Goal: Task Accomplishment & Management: Use online tool/utility

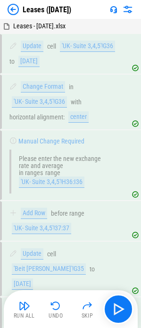
scroll to position [1191, 0]
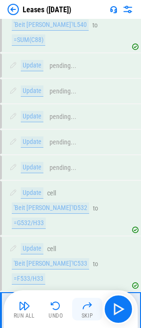
click at [83, 307] on img "button" at bounding box center [87, 305] width 11 height 11
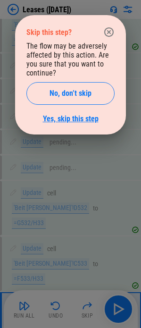
click at [70, 118] on link "Yes, skip this step" at bounding box center [71, 118] width 56 height 9
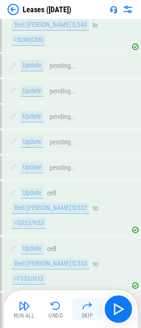
click at [85, 310] on img "button" at bounding box center [87, 305] width 11 height 11
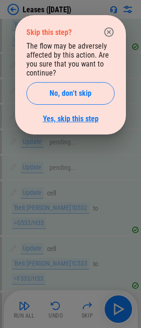
click at [66, 119] on link "Yes, skip this step" at bounding box center [71, 118] width 56 height 9
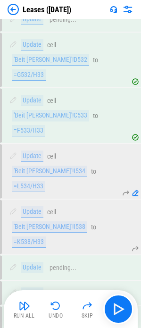
scroll to position [1367, 0]
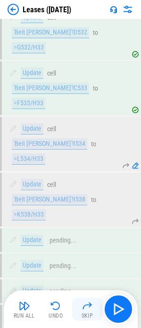
click at [83, 309] on img "button" at bounding box center [87, 305] width 11 height 11
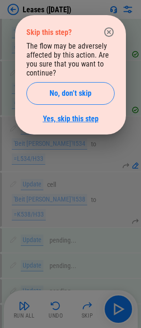
click at [72, 121] on link "Yes, skip this step" at bounding box center [71, 118] width 56 height 9
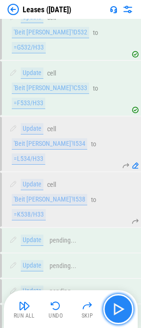
click at [118, 303] on img "button" at bounding box center [118, 308] width 15 height 15
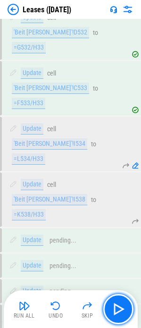
click at [113, 310] on img "button" at bounding box center [118, 308] width 15 height 15
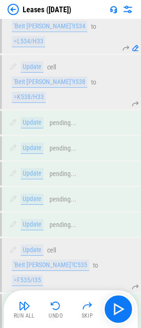
scroll to position [1488, 0]
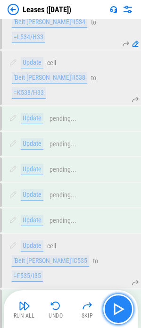
click at [120, 306] on img "button" at bounding box center [118, 308] width 15 height 15
click at [118, 310] on img "button" at bounding box center [118, 308] width 15 height 15
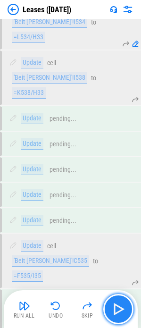
click at [109, 300] on button "button" at bounding box center [118, 309] width 30 height 30
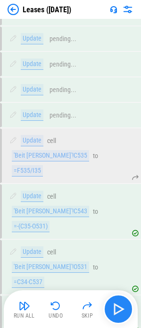
scroll to position [1595, 0]
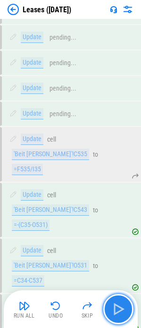
click at [112, 302] on img "button" at bounding box center [118, 308] width 15 height 15
click at [114, 302] on img "button" at bounding box center [118, 308] width 15 height 15
click at [116, 304] on img "button" at bounding box center [118, 308] width 15 height 15
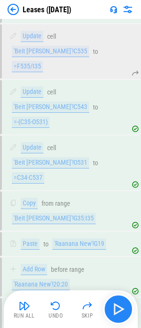
scroll to position [1699, 0]
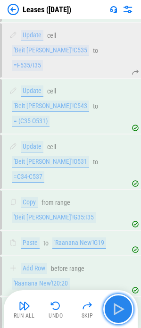
click at [116, 304] on img "button" at bounding box center [118, 308] width 15 height 15
click at [115, 304] on img "button" at bounding box center [118, 308] width 15 height 15
click at [116, 304] on img "button" at bounding box center [118, 308] width 15 height 15
click at [117, 308] on img "button" at bounding box center [118, 308] width 15 height 15
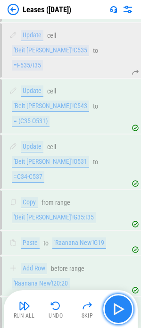
click at [117, 308] on img "button" at bounding box center [118, 308] width 15 height 15
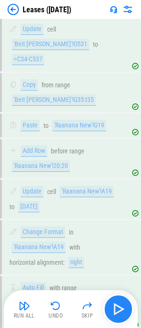
scroll to position [1821, 0]
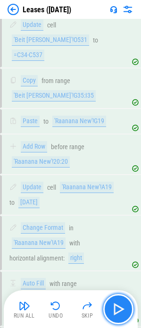
click at [117, 308] on img "button" at bounding box center [118, 308] width 15 height 15
click at [122, 309] on img "button" at bounding box center [118, 308] width 15 height 15
click at [117, 310] on img "button" at bounding box center [118, 308] width 15 height 15
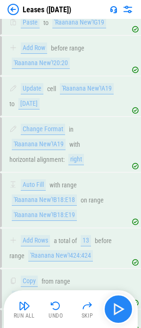
scroll to position [1920, 0]
click at [117, 309] on img "button" at bounding box center [118, 308] width 15 height 15
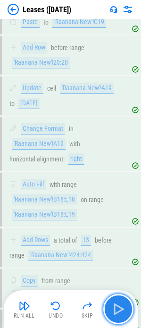
click at [117, 309] on img "button" at bounding box center [118, 308] width 15 height 15
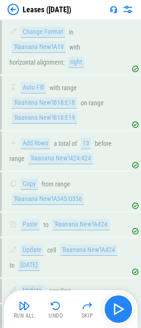
scroll to position [2041, 0]
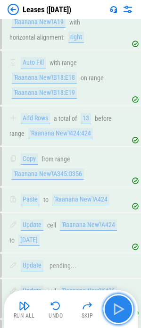
click at [117, 309] on img "button" at bounding box center [118, 308] width 15 height 15
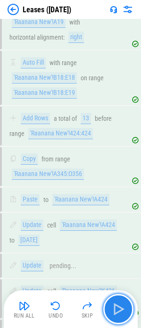
click at [117, 309] on img "button" at bounding box center [118, 308] width 15 height 15
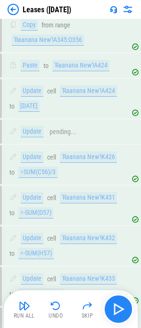
scroll to position [2290, 0]
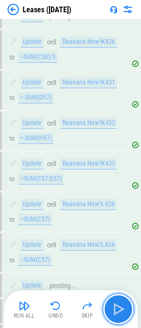
click at [117, 312] on img "button" at bounding box center [118, 308] width 15 height 15
click at [124, 309] on img "button" at bounding box center [118, 308] width 15 height 15
click at [121, 309] on img "button" at bounding box center [118, 308] width 15 height 15
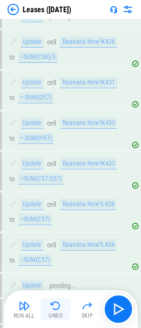
click at [51, 313] on div "Undo" at bounding box center [56, 316] width 14 height 6
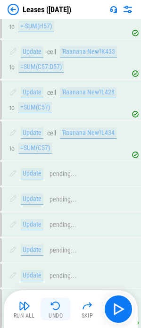
scroll to position [2405, 0]
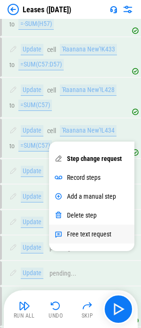
click at [74, 231] on div "Free text request" at bounding box center [89, 234] width 44 height 8
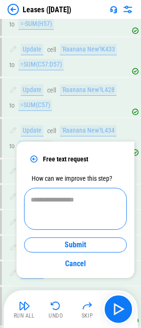
click at [49, 223] on div "* ​" at bounding box center [75, 209] width 103 height 42
type textarea "*"
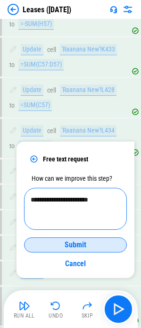
type textarea "**********"
click at [73, 247] on span "Submit" at bounding box center [76, 245] width 22 height 8
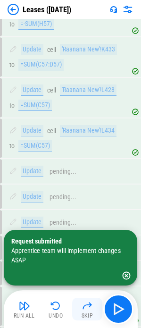
click at [82, 308] on img "button" at bounding box center [87, 305] width 11 height 11
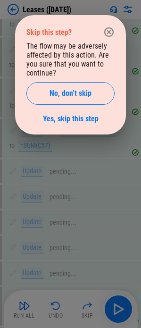
click at [72, 118] on link "Yes, skip this step" at bounding box center [71, 118] width 56 height 9
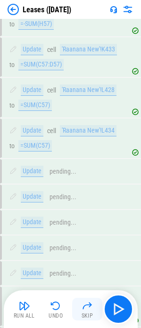
click at [85, 308] on img "button" at bounding box center [87, 305] width 11 height 11
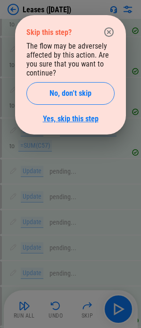
click at [66, 117] on link "Yes, skip this step" at bounding box center [71, 118] width 56 height 9
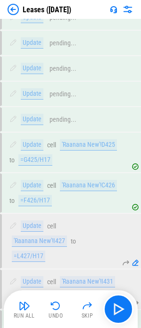
scroll to position [2595, 0]
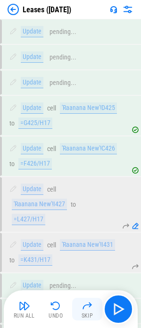
click at [83, 309] on img "button" at bounding box center [87, 305] width 11 height 11
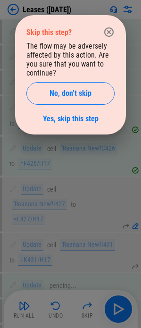
click at [69, 118] on link "Yes, skip this step" at bounding box center [71, 118] width 56 height 9
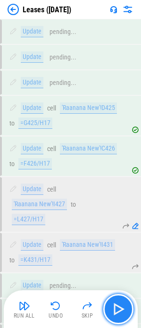
click at [118, 307] on img "button" at bounding box center [118, 308] width 15 height 15
click at [120, 315] on img "button" at bounding box center [118, 308] width 15 height 15
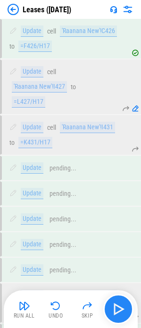
scroll to position [2717, 0]
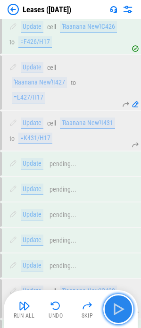
click at [120, 315] on img "button" at bounding box center [118, 308] width 15 height 15
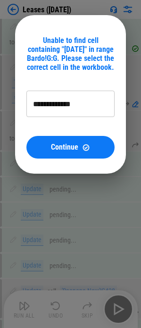
type input "**********"
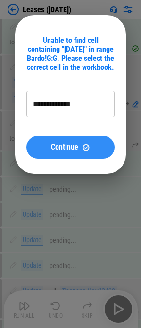
click at [70, 152] on button "Continue" at bounding box center [70, 147] width 88 height 23
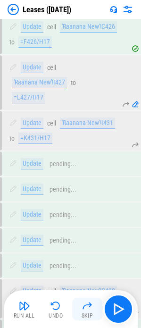
click at [87, 310] on img "button" at bounding box center [87, 305] width 11 height 11
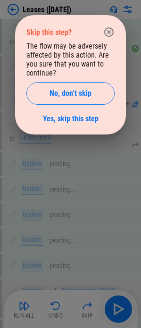
click at [89, 121] on link "Yes, skip this step" at bounding box center [71, 118] width 56 height 9
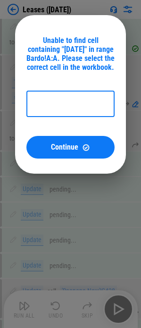
type input "*********"
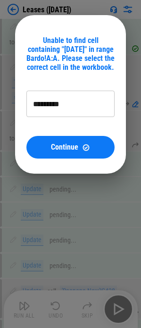
drag, startPoint x: 71, startPoint y: 145, endPoint x: 66, endPoint y: 183, distance: 38.1
click at [71, 146] on span "Continue" at bounding box center [64, 147] width 27 height 8
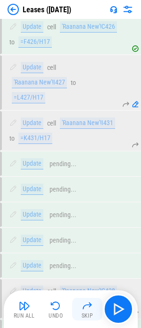
click at [84, 308] on img "button" at bounding box center [87, 305] width 11 height 11
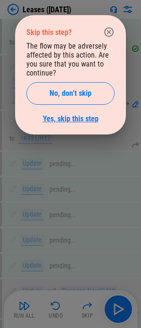
click at [69, 118] on link "Yes, skip this step" at bounding box center [71, 118] width 56 height 9
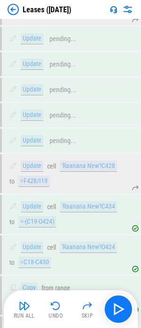
scroll to position [2849, 0]
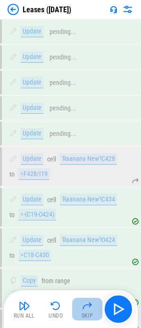
click at [85, 306] on img "button" at bounding box center [87, 305] width 11 height 11
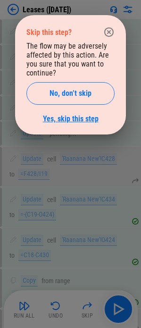
click at [69, 115] on link "Yes, skip this step" at bounding box center [71, 118] width 56 height 9
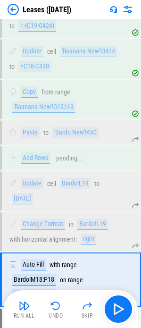
scroll to position [2991, 0]
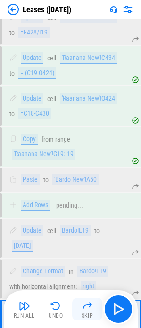
click at [86, 306] on img "button" at bounding box center [87, 305] width 11 height 11
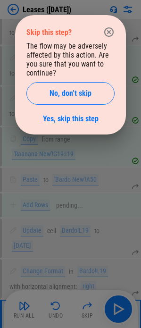
click at [78, 116] on link "Yes, skip this step" at bounding box center [71, 118] width 56 height 9
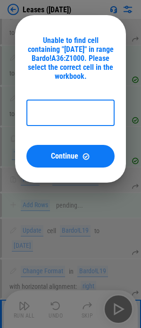
type input "*********"
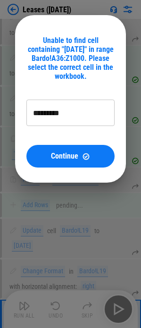
click at [58, 152] on span "Continue" at bounding box center [64, 156] width 27 height 8
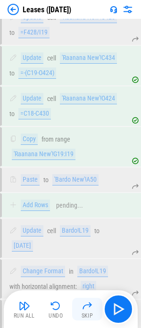
click at [88, 313] on div "Skip" at bounding box center [88, 316] width 12 height 6
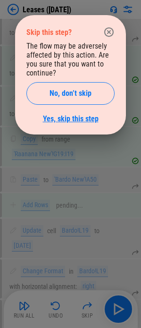
click at [72, 118] on link "Yes, skip this step" at bounding box center [71, 118] width 56 height 9
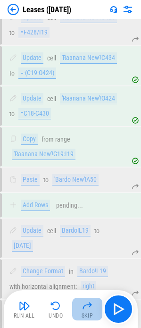
click at [85, 309] on img "button" at bounding box center [87, 305] width 11 height 11
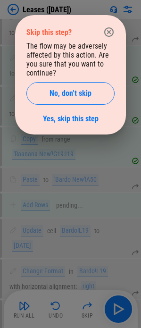
click at [74, 118] on link "Yes, skip this step" at bounding box center [71, 118] width 56 height 9
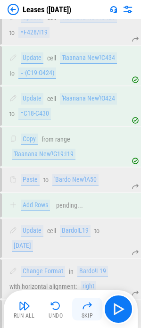
click at [84, 307] on img "button" at bounding box center [87, 305] width 11 height 11
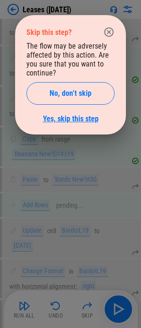
click at [68, 120] on link "Yes, skip this step" at bounding box center [71, 118] width 56 height 9
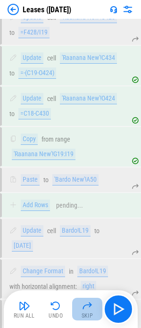
click at [86, 309] on img "button" at bounding box center [87, 305] width 11 height 11
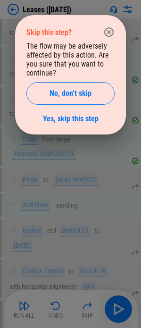
click at [69, 118] on link "Yes, skip this step" at bounding box center [71, 118] width 56 height 9
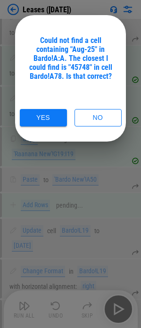
click at [39, 118] on button "Yes" at bounding box center [43, 117] width 47 height 17
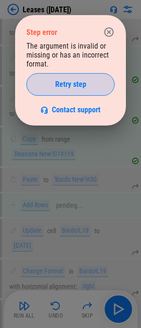
click at [72, 82] on span "Retry step" at bounding box center [70, 85] width 31 height 8
click at [72, 85] on span "Retry step" at bounding box center [70, 85] width 31 height 8
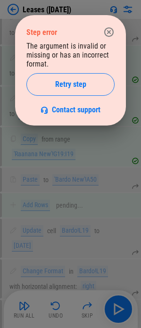
click at [110, 26] on icon "button" at bounding box center [108, 31] width 11 height 11
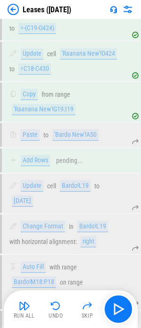
scroll to position [3132, 0]
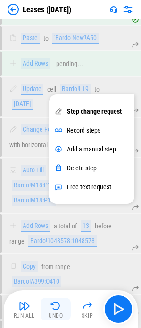
click at [51, 310] on img "button" at bounding box center [55, 305] width 11 height 11
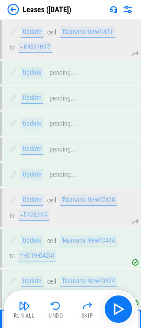
scroll to position [2811, 0]
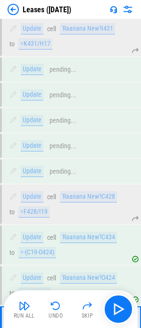
click at [88, 313] on div "Skip" at bounding box center [88, 316] width 12 height 6
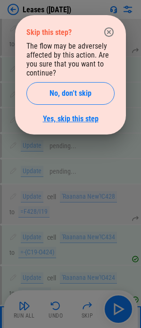
click at [85, 120] on link "Yes, skip this step" at bounding box center [71, 118] width 56 height 9
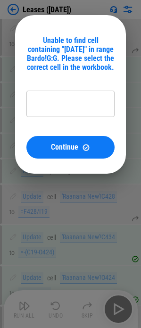
type input "*********"
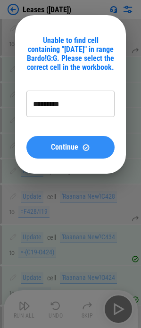
click at [61, 147] on span "Continue" at bounding box center [64, 147] width 27 height 8
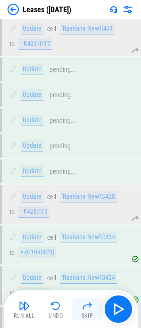
click at [84, 309] on img "button" at bounding box center [87, 305] width 11 height 11
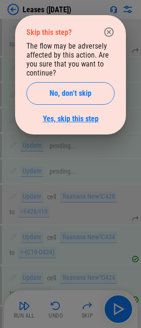
click at [80, 120] on link "Yes, skip this step" at bounding box center [71, 118] width 56 height 9
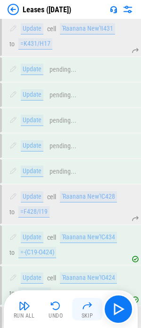
click at [84, 311] on img "button" at bounding box center [87, 305] width 11 height 11
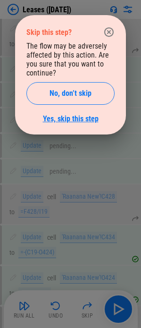
click at [82, 121] on link "Yes, skip this step" at bounding box center [71, 118] width 56 height 9
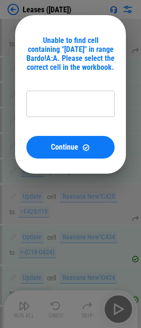
type input "*********"
click at [93, 141] on button "Continue" at bounding box center [70, 147] width 88 height 23
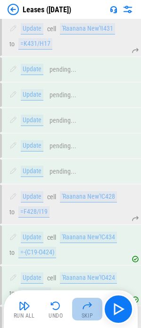
click at [90, 312] on button "Skip" at bounding box center [87, 309] width 30 height 23
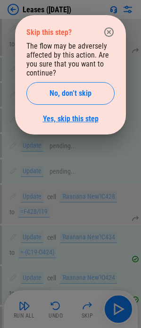
click at [79, 119] on link "Yes, skip this step" at bounding box center [71, 118] width 56 height 9
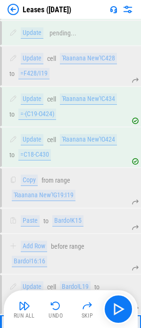
scroll to position [3000, 0]
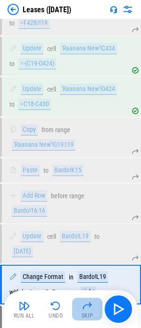
click at [85, 305] on img "button" at bounding box center [87, 305] width 11 height 11
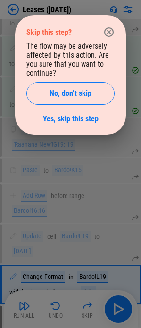
click at [64, 116] on link "Yes, skip this step" at bounding box center [71, 118] width 56 height 9
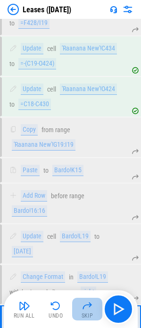
click at [92, 309] on img "button" at bounding box center [87, 305] width 11 height 11
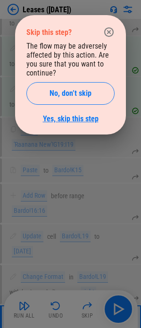
click at [76, 121] on link "Yes, skip this step" at bounding box center [71, 118] width 56 height 9
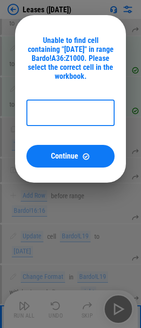
type input "*********"
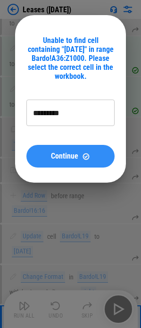
drag, startPoint x: 40, startPoint y: 158, endPoint x: 43, endPoint y: 164, distance: 7.2
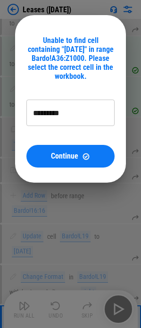
click at [40, 159] on div "Continue" at bounding box center [71, 156] width 66 height 8
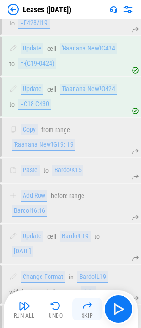
click at [84, 307] on img "button" at bounding box center [87, 305] width 11 height 11
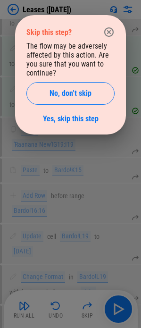
click at [65, 122] on link "Yes, skip this step" at bounding box center [71, 118] width 56 height 9
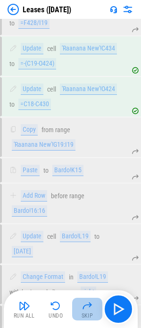
click at [90, 301] on img "button" at bounding box center [87, 305] width 11 height 11
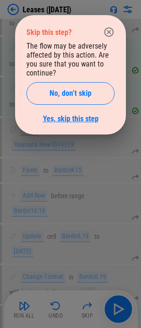
click at [53, 115] on link "Yes, skip this step" at bounding box center [71, 118] width 56 height 9
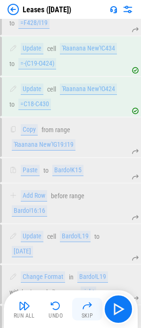
click at [84, 310] on img "button" at bounding box center [87, 305] width 11 height 11
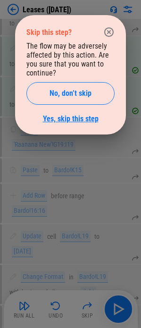
click at [84, 121] on link "Yes, skip this step" at bounding box center [71, 118] width 56 height 9
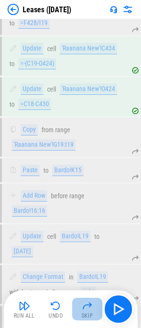
click at [85, 310] on img "button" at bounding box center [87, 305] width 11 height 11
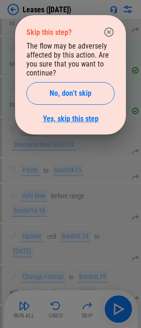
click at [67, 117] on link "Yes, skip this step" at bounding box center [71, 118] width 56 height 9
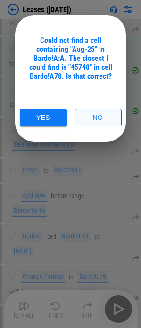
click at [95, 117] on button "No" at bounding box center [98, 117] width 47 height 17
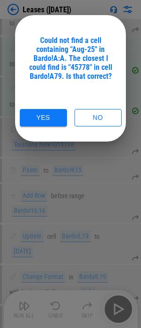
click at [97, 105] on div "Could not find a cell containing "Aug-25" in Bardo!A:A. The closest I could fin…" at bounding box center [70, 81] width 88 height 91
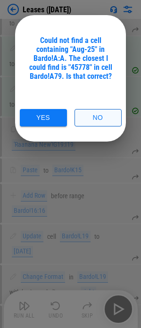
click at [94, 117] on button "No" at bounding box center [98, 117] width 47 height 17
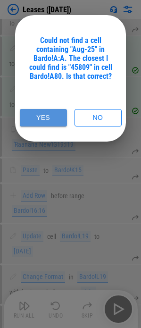
click at [49, 117] on button "Yes" at bounding box center [43, 117] width 47 height 17
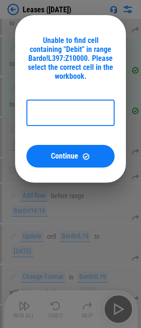
type input "**********"
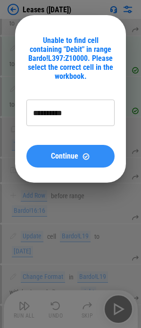
click at [79, 159] on div "Continue" at bounding box center [71, 156] width 66 height 8
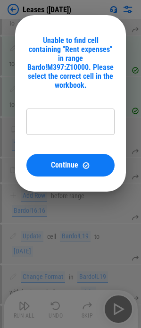
type input "**********"
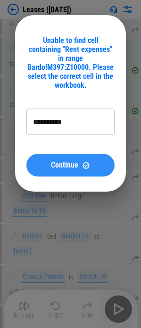
click at [76, 161] on span "Continue" at bounding box center [64, 165] width 27 height 8
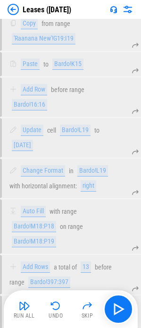
scroll to position [3108, 0]
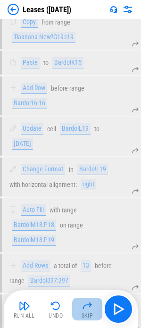
click at [84, 304] on img "button" at bounding box center [87, 305] width 11 height 11
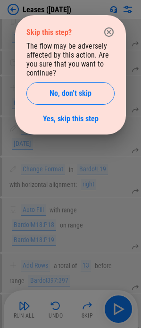
click at [74, 122] on link "Yes, skip this step" at bounding box center [71, 118] width 56 height 9
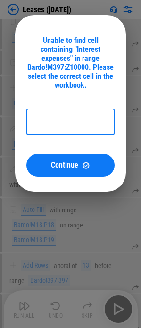
type input "**********"
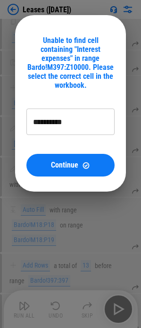
click at [40, 161] on div "Continue" at bounding box center [71, 165] width 66 height 8
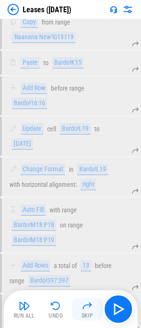
click at [86, 309] on img "button" at bounding box center [87, 305] width 11 height 11
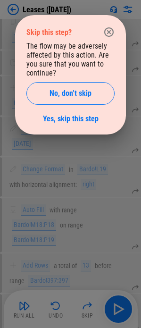
click at [70, 122] on link "Yes, skip this step" at bounding box center [71, 118] width 56 height 9
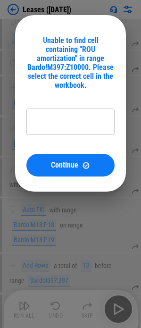
type input "**********"
drag, startPoint x: 63, startPoint y: 152, endPoint x: 66, endPoint y: 170, distance: 18.1
click at [63, 161] on span "Continue" at bounding box center [64, 165] width 27 height 8
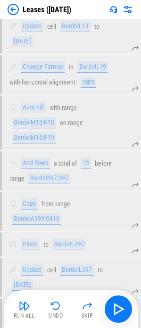
scroll to position [3214, 0]
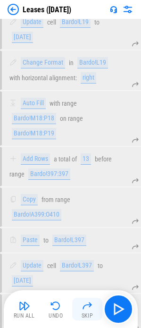
click at [84, 309] on img "button" at bounding box center [87, 305] width 11 height 11
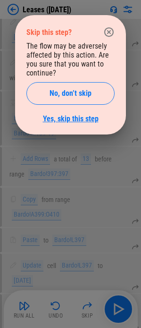
click at [67, 115] on link "Yes, skip this step" at bounding box center [71, 118] width 56 height 9
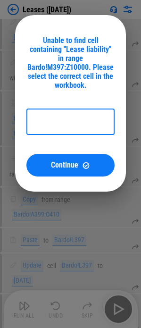
type input "**********"
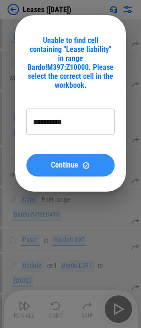
click at [63, 161] on span "Continue" at bounding box center [64, 165] width 27 height 8
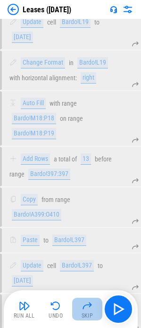
click at [89, 302] on img "button" at bounding box center [87, 305] width 11 height 11
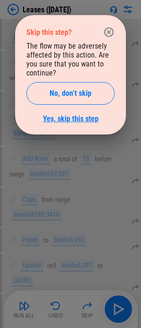
click at [68, 115] on link "Yes, skip this step" at bounding box center [71, 118] width 56 height 9
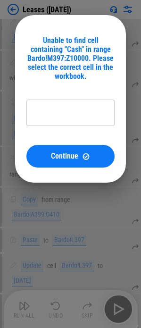
type input "**********"
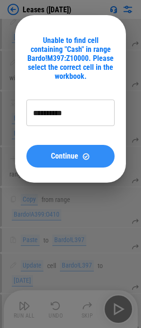
click at [68, 159] on span "Continue" at bounding box center [64, 156] width 27 height 8
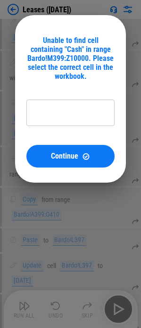
type input "**********"
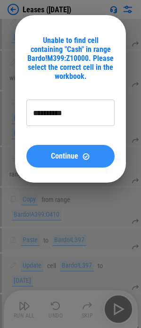
click at [84, 157] on img at bounding box center [86, 156] width 8 height 8
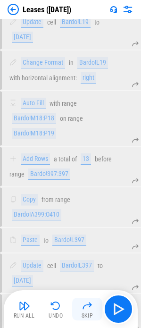
click at [87, 306] on img "button" at bounding box center [87, 305] width 11 height 11
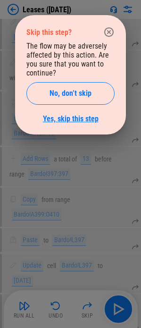
click at [76, 120] on link "Yes, skip this step" at bounding box center [71, 118] width 56 height 9
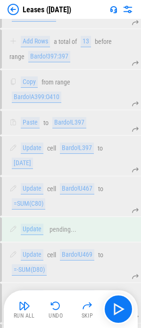
scroll to position [3336, 0]
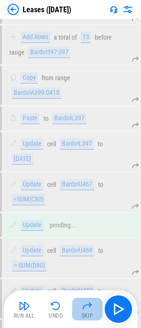
click at [84, 308] on img "button" at bounding box center [87, 305] width 11 height 11
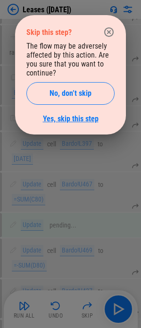
click at [76, 117] on link "Yes, skip this step" at bounding box center [71, 118] width 56 height 9
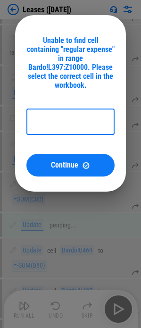
type input "**********"
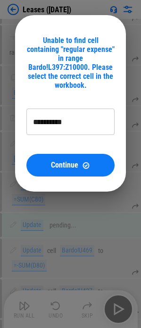
click at [71, 161] on span "Continue" at bounding box center [64, 165] width 27 height 8
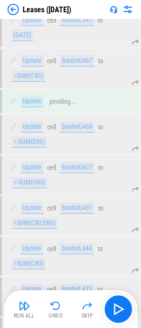
scroll to position [3478, 0]
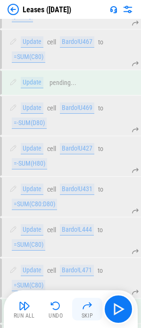
click at [90, 314] on div "Skip" at bounding box center [88, 316] width 12 height 6
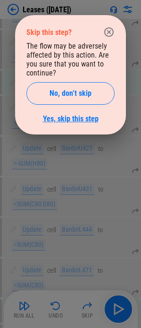
click at [73, 120] on link "Yes, skip this step" at bounding box center [71, 118] width 56 height 9
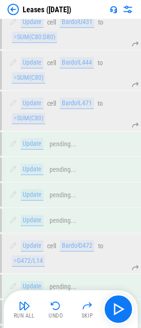
scroll to position [3646, 0]
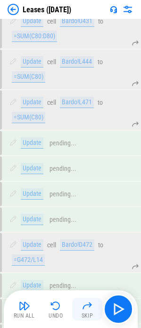
click at [90, 313] on div "Skip" at bounding box center [88, 316] width 12 height 6
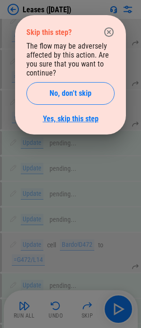
click at [81, 120] on link "Yes, skip this step" at bounding box center [71, 118] width 56 height 9
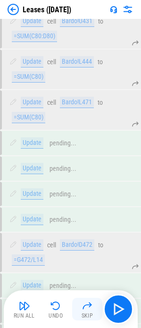
click at [90, 308] on img "button" at bounding box center [87, 305] width 11 height 11
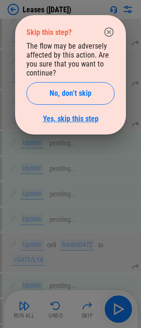
click at [69, 118] on link "Yes, skip this step" at bounding box center [71, 118] width 56 height 9
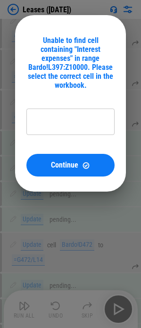
type input "**********"
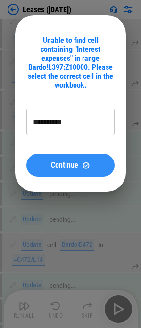
click at [64, 154] on button "Continue" at bounding box center [70, 165] width 88 height 23
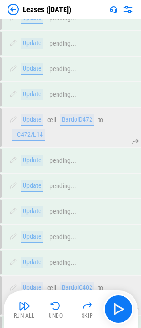
scroll to position [3778, 0]
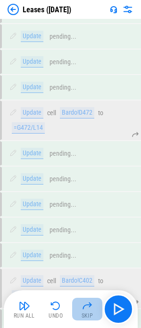
click at [84, 305] on img "button" at bounding box center [87, 305] width 11 height 11
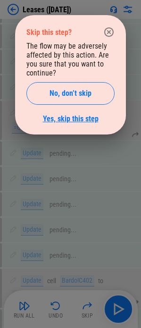
click at [69, 119] on link "Yes, skip this step" at bounding box center [71, 118] width 56 height 9
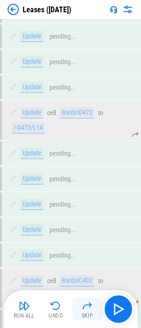
click at [85, 307] on img "button" at bounding box center [87, 305] width 11 height 11
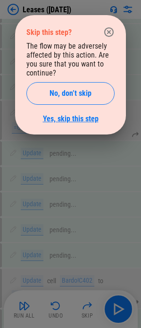
click at [66, 115] on link "Yes, skip this step" at bounding box center [71, 118] width 56 height 9
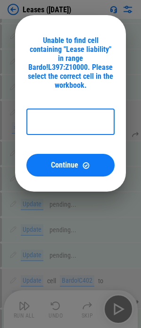
type input "**********"
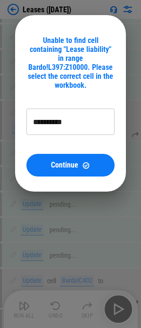
click at [67, 154] on button "Continue" at bounding box center [70, 165] width 88 height 23
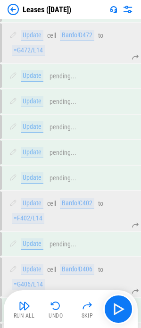
scroll to position [4014, 0]
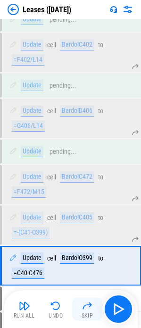
click at [85, 307] on img "button" at bounding box center [87, 305] width 11 height 11
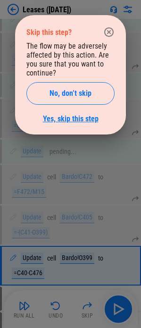
click at [68, 117] on link "Yes, skip this step" at bounding box center [71, 118] width 56 height 9
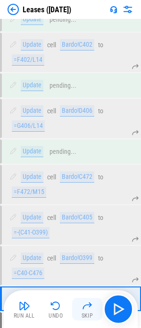
click at [85, 307] on img "button" at bounding box center [87, 305] width 11 height 11
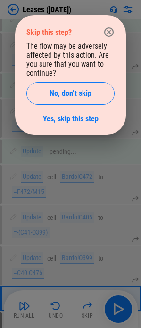
click at [74, 120] on link "Yes, skip this step" at bounding box center [71, 118] width 56 height 9
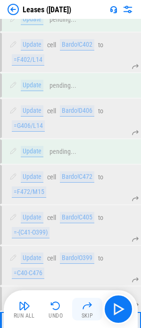
click at [87, 307] on img "button" at bounding box center [87, 305] width 11 height 11
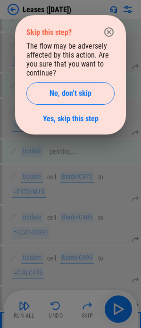
click at [74, 125] on div "Skip this step? The flow may be adversely affected by this action. Are you sure…" at bounding box center [70, 74] width 111 height 119
click at [74, 121] on link "Yes, skip this step" at bounding box center [71, 118] width 56 height 9
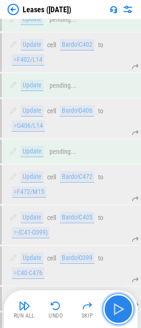
click at [118, 312] on img "button" at bounding box center [118, 308] width 15 height 15
click at [123, 309] on img "button" at bounding box center [118, 308] width 15 height 15
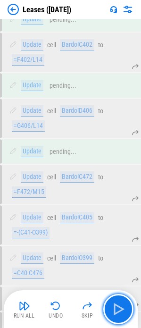
click at [122, 309] on img "button" at bounding box center [118, 308] width 15 height 15
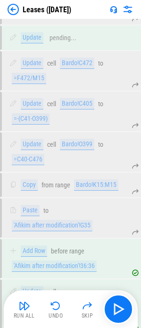
scroll to position [4131, 0]
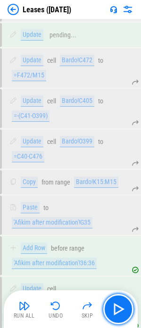
click at [122, 309] on img "button" at bounding box center [118, 308] width 15 height 15
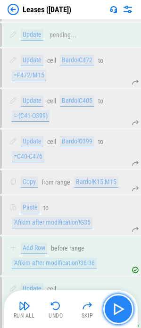
click at [120, 317] on button "button" at bounding box center [118, 309] width 30 height 30
click at [119, 317] on button "button" at bounding box center [118, 309] width 30 height 30
click at [121, 310] on img "button" at bounding box center [118, 308] width 15 height 15
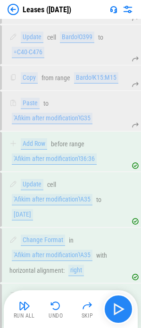
scroll to position [4236, 0]
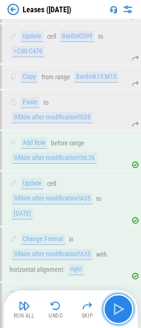
click at [121, 310] on img "button" at bounding box center [118, 308] width 15 height 15
click at [121, 309] on img "button" at bounding box center [118, 308] width 15 height 15
click at [126, 309] on img "button" at bounding box center [118, 308] width 15 height 15
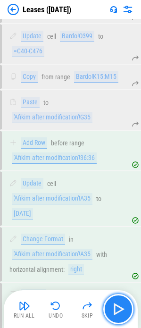
click at [125, 311] on img "button" at bounding box center [118, 308] width 15 height 15
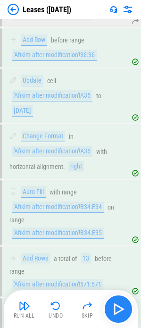
scroll to position [4380, 0]
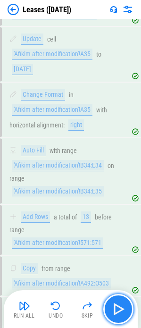
click at [125, 311] on img "button" at bounding box center [118, 308] width 15 height 15
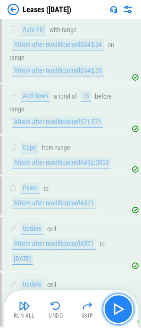
click at [125, 311] on img "button" at bounding box center [118, 308] width 15 height 15
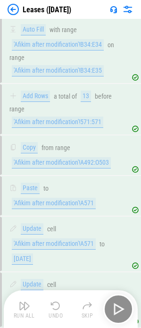
scroll to position [4517, 0]
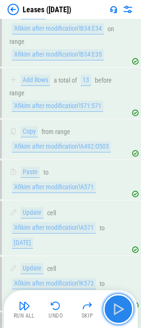
click at [125, 311] on img "button" at bounding box center [118, 308] width 15 height 15
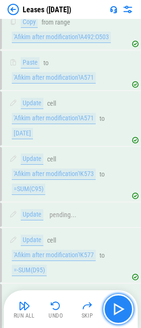
scroll to position [4629, 0]
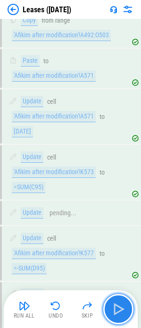
click at [125, 311] on img "button" at bounding box center [118, 308] width 15 height 15
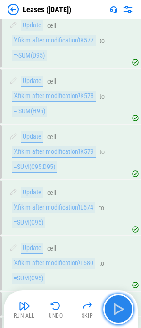
click at [125, 311] on img "button" at bounding box center [118, 308] width 15 height 15
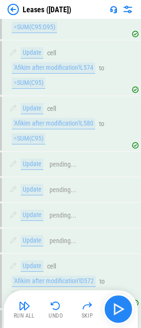
scroll to position [5025, 0]
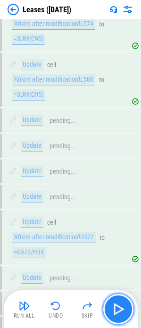
click at [125, 311] on img "button" at bounding box center [118, 308] width 15 height 15
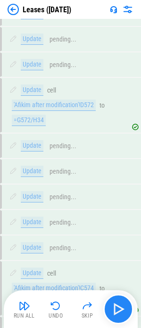
scroll to position [5187, 0]
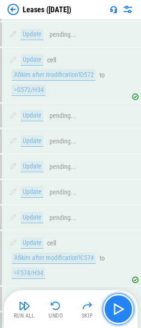
click at [125, 311] on img "button" at bounding box center [118, 308] width 15 height 15
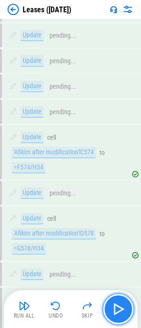
scroll to position [5299, 0]
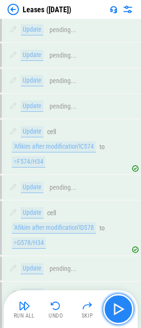
click at [125, 311] on img "button" at bounding box center [118, 308] width 15 height 15
click at [116, 314] on img "button" at bounding box center [118, 308] width 15 height 15
click at [116, 313] on img "button" at bounding box center [118, 308] width 15 height 15
click at [117, 310] on img "button" at bounding box center [118, 308] width 15 height 15
click at [119, 307] on img "button" at bounding box center [118, 308] width 15 height 15
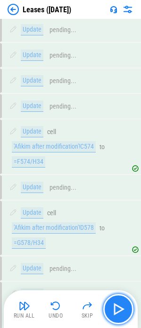
click at [120, 307] on img "button" at bounding box center [118, 308] width 15 height 15
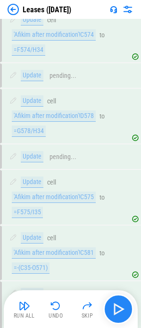
scroll to position [5413, 0]
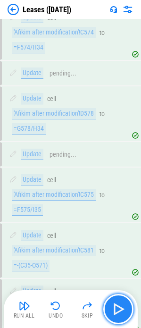
click at [120, 307] on img "button" at bounding box center [118, 308] width 15 height 15
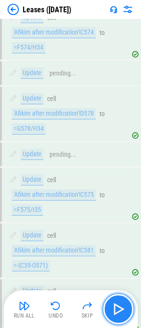
click at [120, 307] on img "button" at bounding box center [118, 308] width 15 height 15
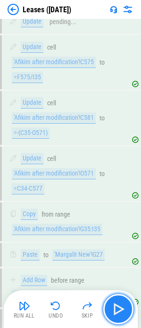
scroll to position [5557, 0]
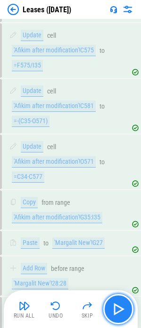
click at [120, 307] on img "button" at bounding box center [118, 308] width 15 height 15
click at [122, 306] on img "button" at bounding box center [118, 308] width 15 height 15
click at [122, 307] on img "button" at bounding box center [118, 308] width 15 height 15
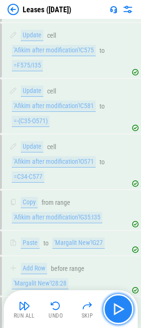
click at [122, 307] on img "button" at bounding box center [118, 308] width 15 height 15
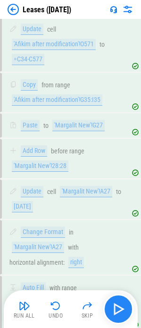
scroll to position [5679, 0]
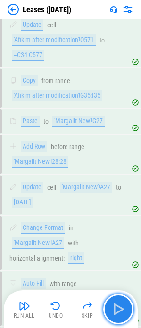
click at [122, 307] on img "button" at bounding box center [118, 308] width 15 height 15
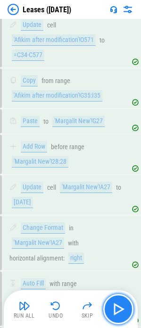
click at [112, 305] on img "button" at bounding box center [118, 308] width 15 height 15
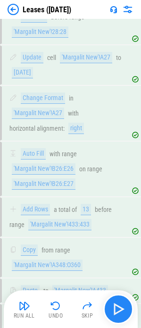
scroll to position [5818, 0]
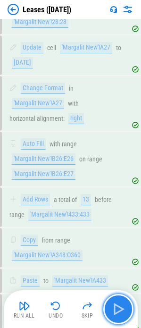
click at [113, 305] on img "button" at bounding box center [118, 308] width 15 height 15
click at [117, 304] on img "button" at bounding box center [118, 308] width 15 height 15
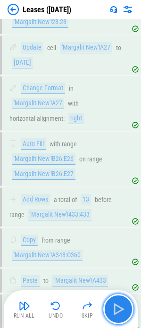
click at [117, 304] on img "button" at bounding box center [118, 308] width 15 height 15
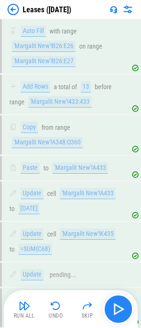
scroll to position [5940, 0]
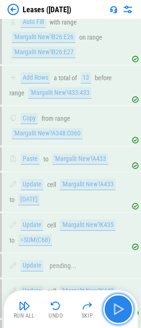
click at [117, 304] on img "button" at bounding box center [118, 308] width 15 height 15
click at [115, 302] on img "button" at bounding box center [118, 308] width 15 height 15
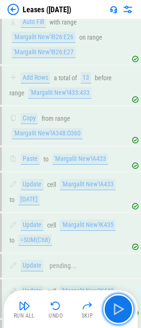
click at [119, 311] on img "button" at bounding box center [118, 308] width 15 height 15
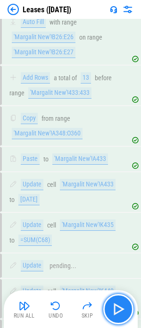
click at [119, 309] on img "button" at bounding box center [118, 308] width 15 height 15
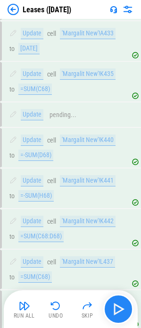
scroll to position [6123, 0]
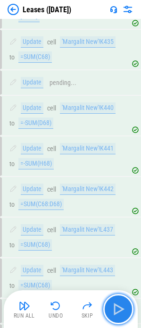
click at [119, 309] on img "button" at bounding box center [118, 308] width 15 height 15
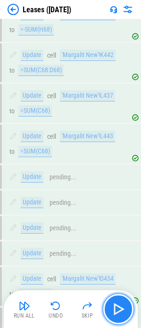
scroll to position [6291, 0]
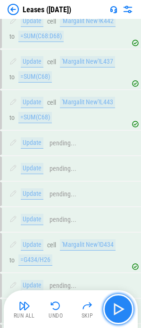
click at [119, 309] on img "button" at bounding box center [118, 308] width 15 height 15
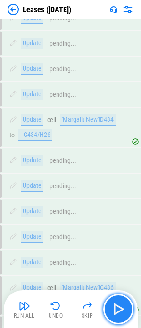
scroll to position [6423, 0]
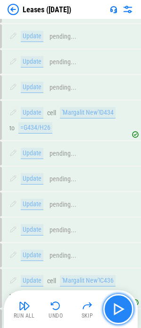
click at [119, 309] on img "button" at bounding box center [118, 308] width 15 height 15
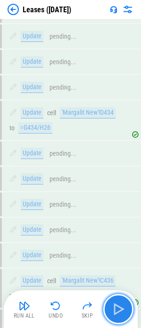
click at [117, 310] on img "button" at bounding box center [118, 308] width 15 height 15
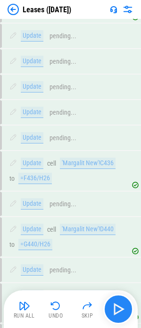
scroll to position [6545, 0]
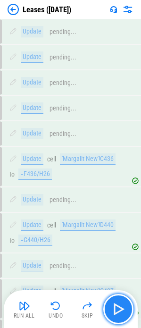
click at [116, 304] on img "button" at bounding box center [118, 308] width 15 height 15
click at [118, 312] on img "button" at bounding box center [118, 308] width 15 height 15
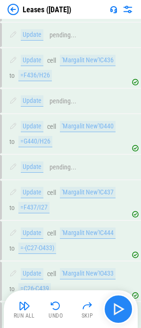
scroll to position [6644, 0]
click at [118, 312] on img "button" at bounding box center [118, 308] width 15 height 15
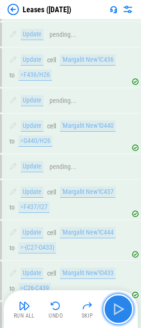
click at [119, 309] on img "button" at bounding box center [118, 308] width 15 height 15
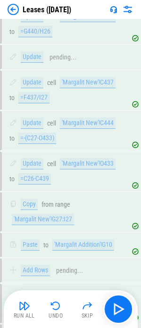
scroll to position [6755, 0]
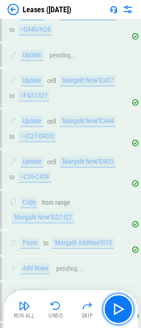
click at [120, 309] on img "button" at bounding box center [118, 308] width 15 height 15
click at [121, 308] on img "button" at bounding box center [118, 308] width 15 height 15
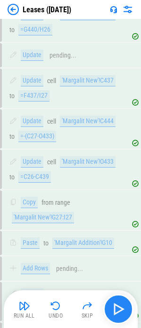
click at [104, 302] on div "Run All Undo Skip" at bounding box center [71, 309] width 125 height 30
click at [114, 305] on img "button" at bounding box center [118, 308] width 15 height 15
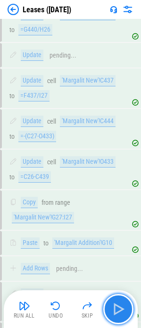
click at [114, 305] on img "button" at bounding box center [118, 308] width 15 height 15
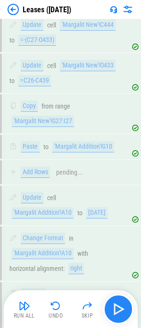
scroll to position [6877, 0]
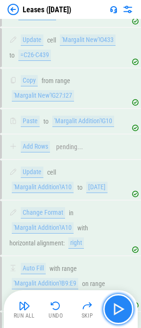
click at [114, 305] on img "button" at bounding box center [118, 308] width 15 height 15
click at [123, 308] on img "button" at bounding box center [118, 308] width 15 height 15
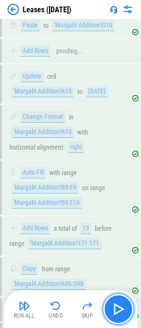
scroll to position [6973, 0]
click at [123, 308] on img "button" at bounding box center [118, 308] width 15 height 15
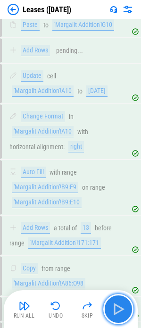
click at [123, 308] on img "button" at bounding box center [118, 308] width 15 height 15
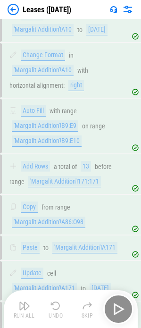
click at [123, 308] on div "Run All Undo Skip" at bounding box center [71, 309] width 125 height 30
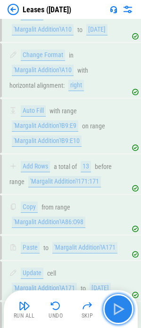
click at [123, 308] on img "button" at bounding box center [118, 308] width 15 height 15
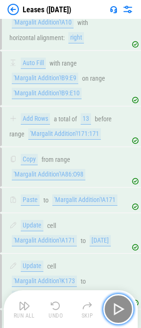
click at [123, 308] on img "button" at bounding box center [118, 308] width 15 height 15
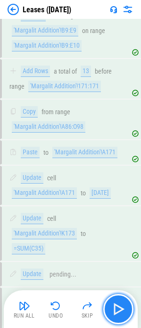
click at [123, 308] on img "button" at bounding box center [118, 308] width 15 height 15
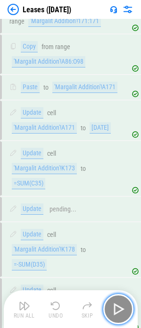
click at [123, 308] on img "button" at bounding box center [118, 308] width 15 height 15
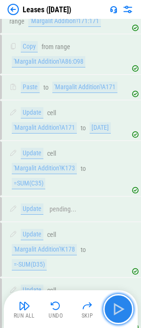
click at [123, 308] on img "button" at bounding box center [118, 308] width 15 height 15
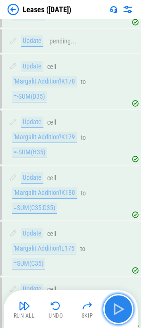
click at [123, 308] on img "button" at bounding box center [118, 308] width 15 height 15
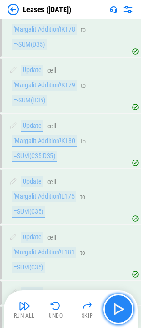
click at [123, 308] on img "button" at bounding box center [118, 308] width 15 height 15
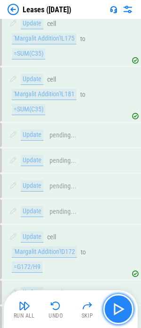
click at [123, 308] on img "button" at bounding box center [118, 308] width 15 height 15
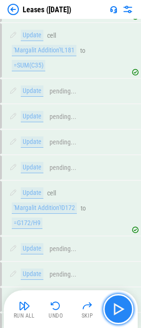
click at [123, 308] on img "button" at bounding box center [118, 308] width 15 height 15
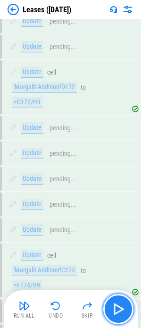
scroll to position [7780, 0]
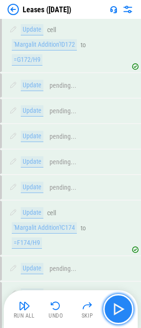
click at [123, 308] on img "button" at bounding box center [118, 308] width 15 height 15
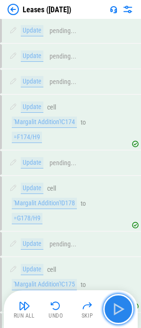
scroll to position [7891, 0]
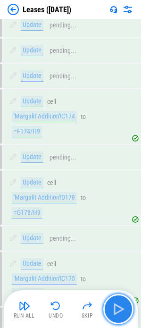
click at [123, 308] on img "button" at bounding box center [118, 308] width 15 height 15
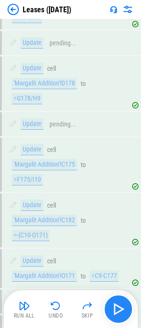
scroll to position [8016, 0]
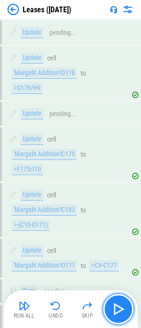
click at [118, 307] on img "button" at bounding box center [118, 308] width 15 height 15
click at [118, 310] on img "button" at bounding box center [118, 308] width 15 height 15
click at [117, 304] on img "button" at bounding box center [118, 308] width 15 height 15
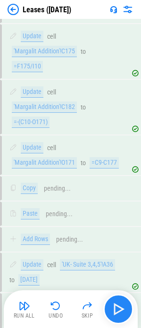
scroll to position [8120, 0]
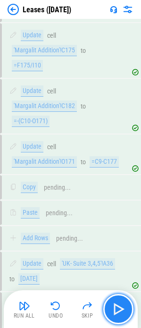
click at [117, 304] on img "button" at bounding box center [118, 308] width 15 height 15
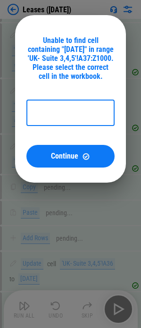
type input "**********"
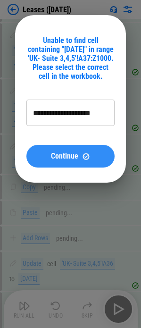
click at [64, 157] on span "Continue" at bounding box center [64, 156] width 27 height 8
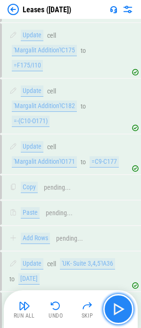
click at [114, 312] on img "button" at bounding box center [118, 308] width 15 height 15
click at [118, 311] on img "button" at bounding box center [118, 308] width 15 height 15
click at [122, 314] on img "button" at bounding box center [118, 308] width 15 height 15
click at [116, 304] on img "button" at bounding box center [118, 308] width 15 height 15
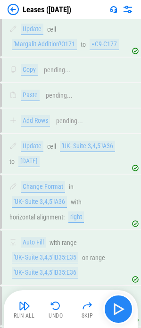
scroll to position [8241, 0]
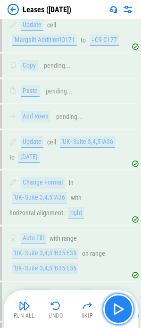
click at [118, 305] on img "button" at bounding box center [118, 308] width 15 height 15
click at [118, 309] on img "button" at bounding box center [118, 308] width 15 height 15
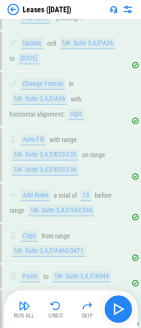
scroll to position [8341, 0]
click at [118, 309] on img "button" at bounding box center [118, 308] width 15 height 15
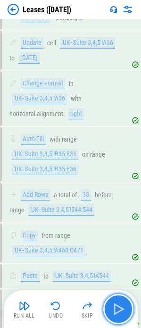
click at [118, 309] on img "button" at bounding box center [118, 308] width 15 height 15
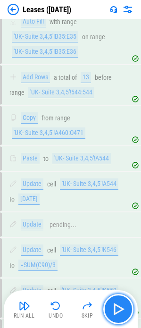
scroll to position [8462, 0]
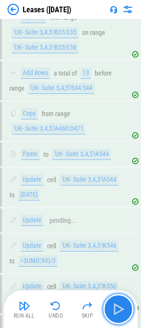
click at [118, 309] on img "button" at bounding box center [118, 308] width 15 height 15
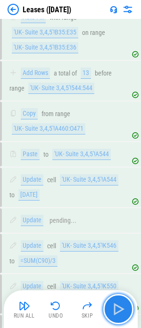
click at [118, 309] on img "button" at bounding box center [118, 308] width 15 height 15
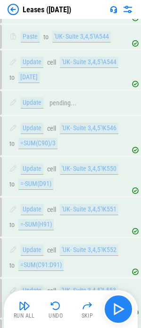
scroll to position [8584, 0]
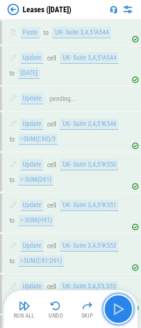
click at [118, 309] on img "button" at bounding box center [118, 308] width 15 height 15
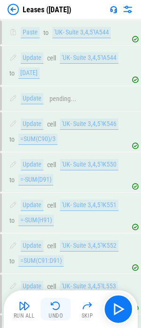
click at [56, 307] on img "button" at bounding box center [55, 305] width 11 height 11
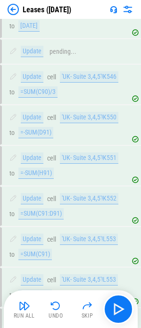
scroll to position [8698, 0]
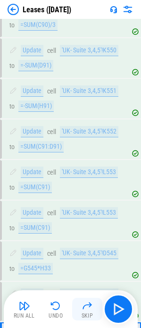
click at [86, 311] on img "button" at bounding box center [87, 305] width 11 height 11
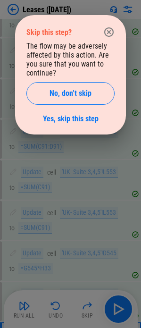
click at [71, 121] on link "Yes, skip this step" at bounding box center [71, 118] width 56 height 9
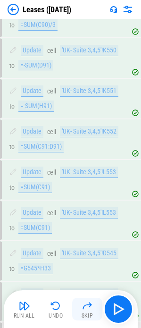
click at [87, 306] on img "button" at bounding box center [87, 305] width 11 height 11
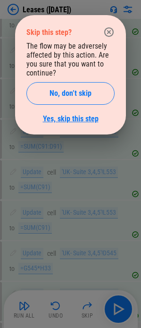
click at [72, 116] on link "Yes, skip this step" at bounding box center [71, 118] width 56 height 9
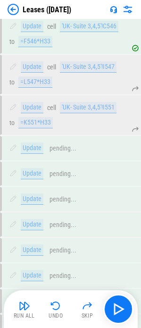
scroll to position [8976, 0]
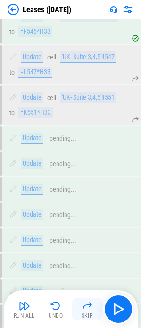
click at [85, 304] on img "button" at bounding box center [87, 305] width 11 height 11
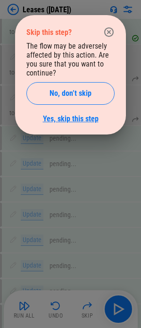
click at [72, 116] on link "Yes, skip this step" at bounding box center [71, 118] width 56 height 9
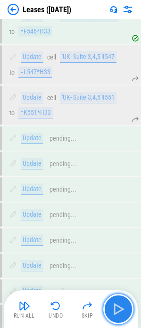
click at [117, 307] on img "button" at bounding box center [118, 308] width 15 height 15
click at [119, 307] on img "button" at bounding box center [118, 308] width 15 height 15
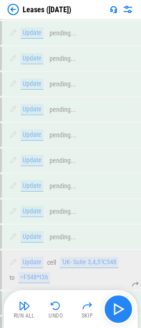
scroll to position [9082, 0]
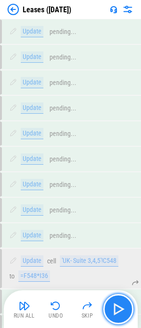
click at [119, 307] on img "button" at bounding box center [118, 308] width 15 height 15
click at [113, 308] on img "button" at bounding box center [118, 308] width 15 height 15
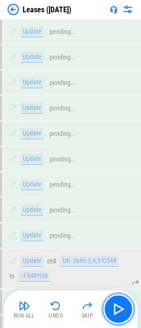
click at [125, 304] on img "button" at bounding box center [118, 308] width 15 height 15
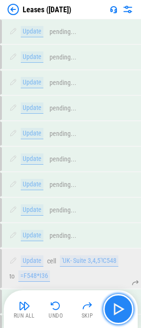
click at [120, 308] on img "button" at bounding box center [118, 308] width 15 height 15
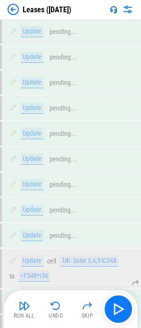
click at [134, 308] on div "Run All Undo Skip" at bounding box center [71, 309] width 134 height 38
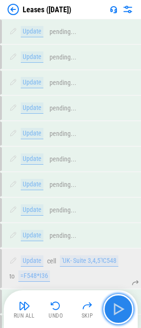
click at [112, 309] on img "button" at bounding box center [118, 308] width 15 height 15
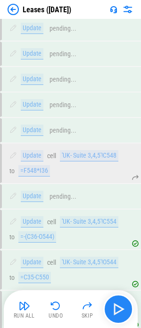
scroll to position [9189, 0]
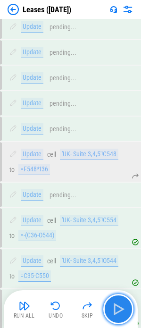
click at [116, 308] on img "button" at bounding box center [118, 308] width 15 height 15
click at [120, 307] on img "button" at bounding box center [118, 308] width 15 height 15
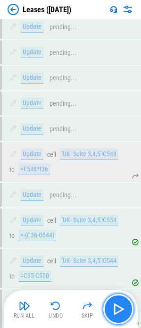
click at [120, 307] on img "button" at bounding box center [118, 308] width 15 height 15
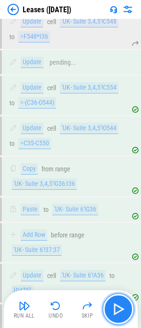
click at [120, 307] on img "button" at bounding box center [118, 308] width 15 height 15
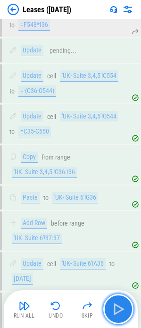
click at [120, 307] on img "button" at bounding box center [118, 308] width 15 height 15
click at [127, 309] on button "button" at bounding box center [118, 309] width 30 height 30
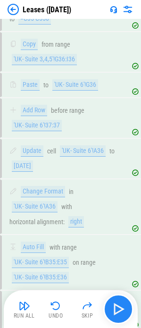
scroll to position [9455, 0]
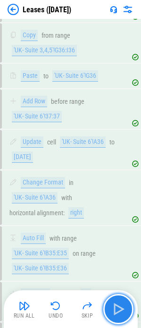
click at [127, 309] on button "button" at bounding box center [118, 309] width 30 height 30
click at [117, 312] on img "button" at bounding box center [118, 308] width 15 height 15
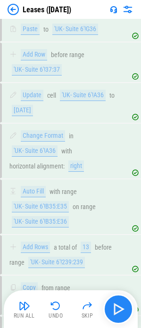
scroll to position [9554, 0]
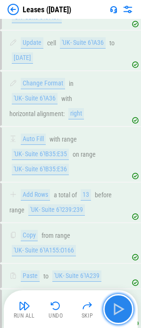
click at [117, 312] on img "button" at bounding box center [118, 308] width 15 height 15
click at [118, 312] on img "button" at bounding box center [118, 308] width 15 height 15
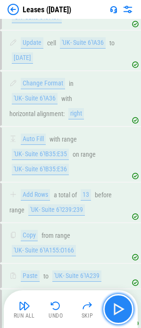
click at [118, 312] on img "button" at bounding box center [118, 308] width 15 height 15
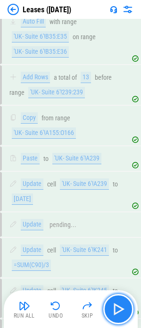
click at [118, 312] on img "button" at bounding box center [118, 308] width 15 height 15
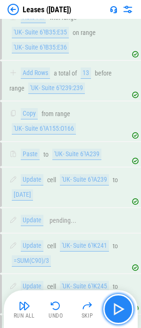
click at [118, 312] on img "button" at bounding box center [118, 308] width 15 height 15
click at [118, 309] on img "button" at bounding box center [118, 308] width 15 height 15
click at [117, 309] on img "button" at bounding box center [118, 308] width 15 height 15
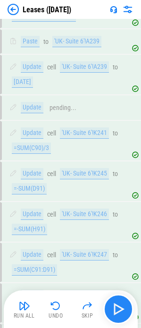
scroll to position [9797, 0]
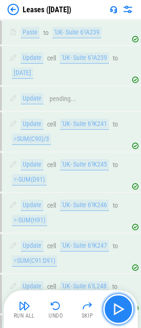
click at [117, 309] on img "button" at bounding box center [118, 308] width 15 height 15
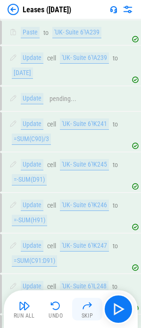
click at [84, 304] on img "button" at bounding box center [87, 305] width 11 height 11
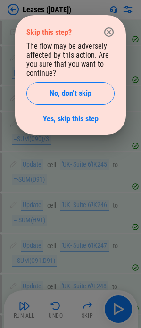
click at [72, 120] on link "Yes, skip this step" at bounding box center [71, 118] width 56 height 9
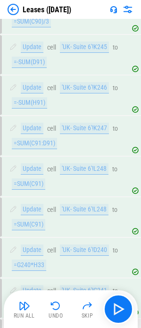
scroll to position [9919, 0]
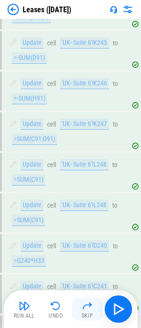
click at [88, 309] on img "button" at bounding box center [87, 305] width 11 height 11
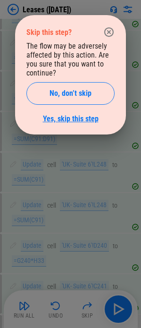
click at [77, 121] on link "Yes, skip this step" at bounding box center [71, 118] width 56 height 9
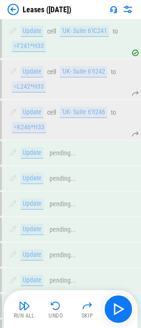
scroll to position [10189, 0]
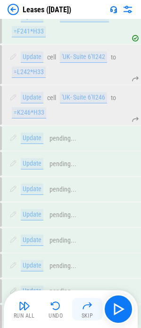
click at [90, 311] on button "Skip" at bounding box center [87, 309] width 30 height 23
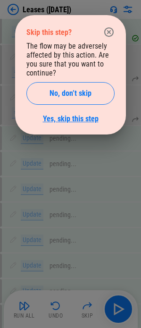
click at [74, 118] on link "Yes, skip this step" at bounding box center [71, 118] width 56 height 9
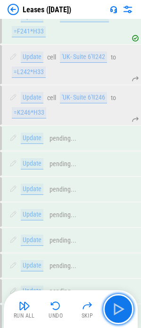
click at [127, 313] on button "button" at bounding box center [118, 309] width 30 height 30
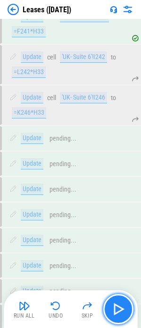
click at [126, 313] on button "button" at bounding box center [118, 309] width 30 height 30
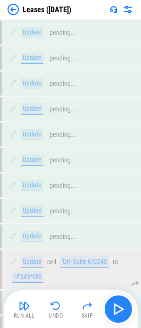
scroll to position [10296, 0]
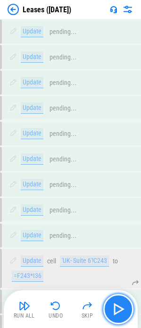
click at [126, 312] on button "button" at bounding box center [118, 309] width 30 height 30
click at [126, 311] on button "button" at bounding box center [118, 309] width 30 height 30
click at [118, 313] on img "button" at bounding box center [118, 308] width 15 height 15
click at [119, 309] on img "button" at bounding box center [118, 308] width 15 height 15
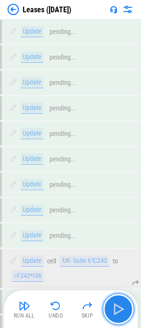
click at [119, 309] on img "button" at bounding box center [118, 308] width 15 height 15
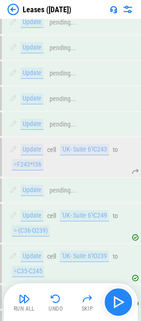
scroll to position [10431, 0]
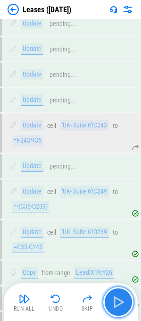
click at [119, 309] on img "button" at bounding box center [118, 301] width 15 height 15
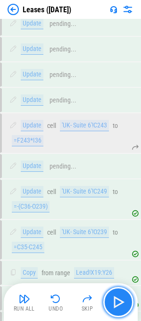
click at [119, 309] on img "button" at bounding box center [118, 301] width 15 height 15
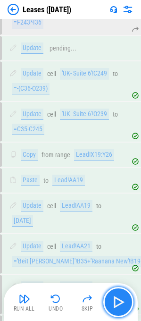
scroll to position [10553, 0]
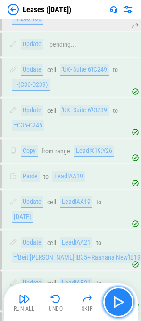
click at [119, 309] on img "button" at bounding box center [118, 301] width 15 height 15
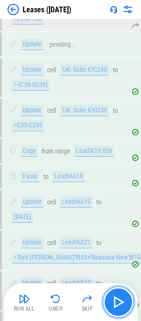
click at [119, 309] on img "button" at bounding box center [118, 301] width 15 height 15
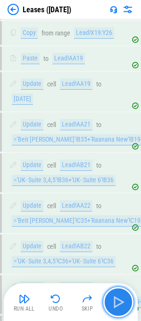
scroll to position [10674, 0]
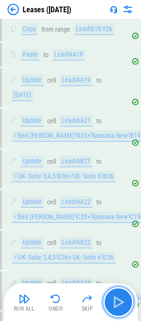
click at [119, 309] on img "button" at bounding box center [118, 301] width 15 height 15
click at [115, 301] on img "button" at bounding box center [118, 301] width 15 height 15
click at [118, 299] on img "button" at bounding box center [118, 301] width 15 height 15
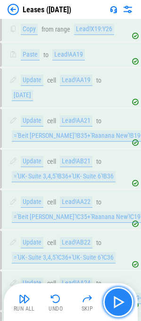
click at [116, 299] on img "button" at bounding box center [118, 301] width 15 height 15
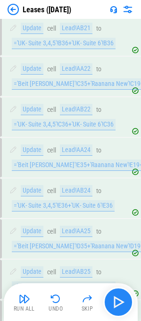
scroll to position [10826, 0]
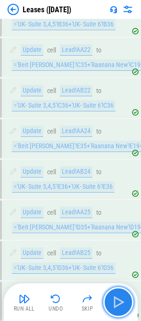
click at [118, 301] on img "button" at bounding box center [118, 301] width 15 height 15
click at [115, 299] on img "button" at bounding box center [118, 301] width 15 height 15
click at [119, 299] on img "button" at bounding box center [118, 301] width 15 height 15
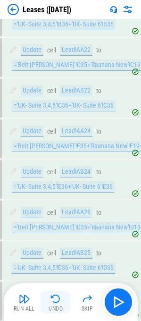
click at [53, 298] on img "button" at bounding box center [55, 298] width 11 height 11
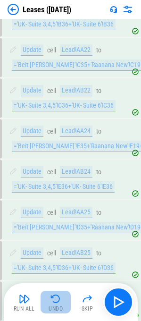
click at [53, 298] on img "button" at bounding box center [55, 298] width 11 height 11
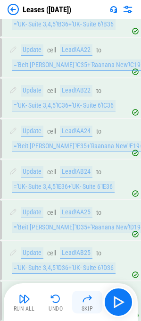
click at [86, 297] on img "button" at bounding box center [87, 298] width 11 height 11
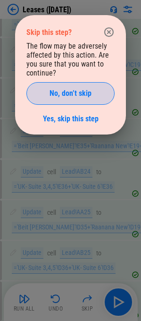
click at [66, 93] on span "No, don’t skip" at bounding box center [71, 94] width 42 height 8
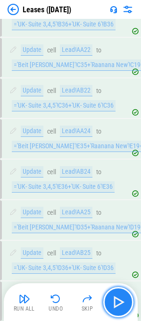
click at [116, 295] on img "button" at bounding box center [118, 301] width 15 height 15
click at [119, 299] on img "button" at bounding box center [118, 301] width 15 height 15
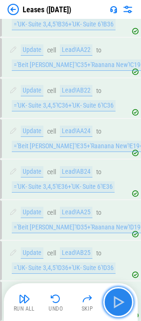
click at [119, 299] on img "button" at bounding box center [118, 301] width 15 height 15
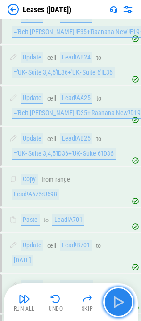
scroll to position [10943, 0]
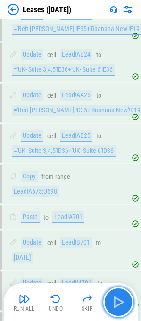
click at [119, 299] on img "button" at bounding box center [118, 301] width 15 height 15
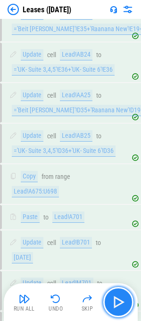
click at [119, 299] on img "button" at bounding box center [118, 301] width 15 height 15
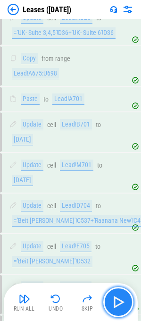
click at [119, 299] on img "button" at bounding box center [118, 301] width 15 height 15
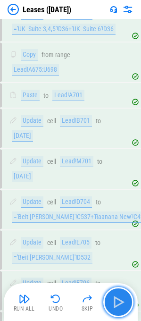
click at [119, 299] on img "button" at bounding box center [118, 301] width 15 height 15
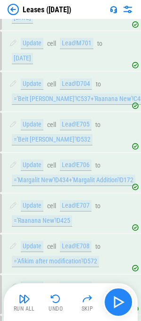
scroll to position [11187, 0]
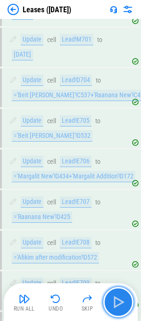
click at [119, 299] on img "button" at bounding box center [118, 301] width 15 height 15
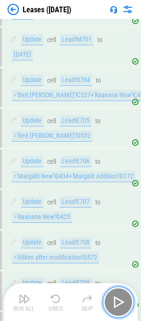
click at [119, 299] on img "button" at bounding box center [118, 301] width 15 height 15
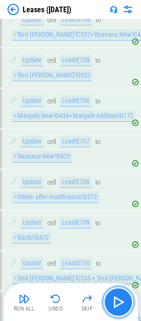
click at [119, 299] on img "button" at bounding box center [118, 301] width 15 height 15
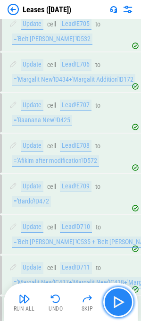
click at [119, 299] on img "button" at bounding box center [118, 301] width 15 height 15
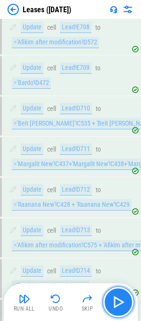
scroll to position [11415, 0]
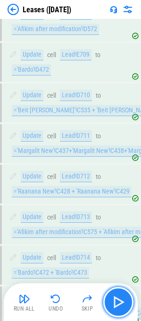
click at [119, 299] on img "button" at bounding box center [118, 301] width 15 height 15
click at [128, 301] on button "button" at bounding box center [118, 302] width 30 height 30
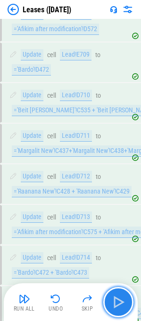
click at [128, 301] on button "button" at bounding box center [118, 302] width 30 height 30
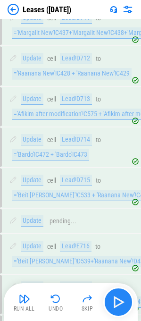
scroll to position [11537, 0]
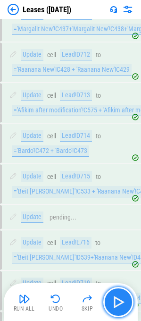
click at [128, 301] on button "button" at bounding box center [118, 302] width 30 height 30
click at [111, 301] on img "button" at bounding box center [118, 301] width 15 height 15
click at [113, 300] on img "button" at bounding box center [118, 301] width 15 height 15
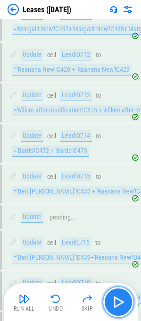
click at [112, 292] on button "button" at bounding box center [118, 302] width 30 height 30
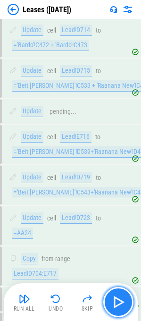
scroll to position [11643, 0]
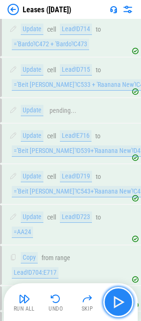
click at [116, 297] on img "button" at bounding box center [118, 301] width 15 height 15
click at [117, 302] on img "button" at bounding box center [118, 301] width 15 height 15
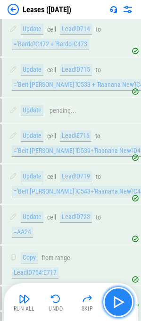
click at [117, 302] on img "button" at bounding box center [118, 301] width 15 height 15
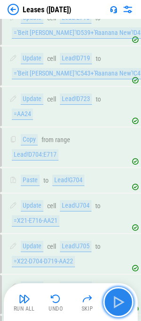
click at [117, 302] on img "button" at bounding box center [118, 301] width 15 height 15
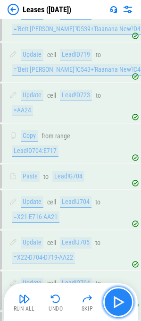
click at [117, 302] on img "button" at bounding box center [118, 301] width 15 height 15
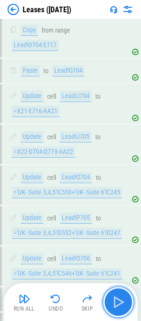
click at [117, 302] on img "button" at bounding box center [118, 301] width 15 height 15
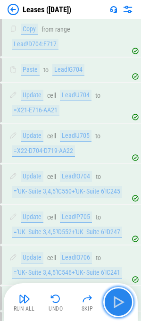
click at [117, 302] on img "button" at bounding box center [118, 301] width 15 height 15
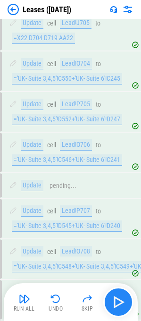
scroll to position [11994, 0]
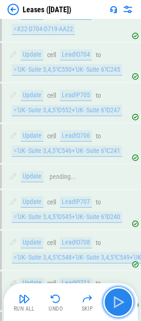
click at [117, 302] on img "button" at bounding box center [118, 301] width 15 height 15
click at [112, 302] on img "button" at bounding box center [118, 301] width 15 height 15
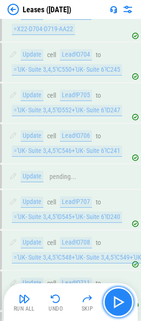
click at [112, 302] on img "button" at bounding box center [118, 301] width 15 height 15
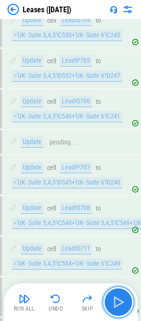
click at [112, 302] on img "button" at bounding box center [118, 301] width 15 height 15
click at [112, 303] on img "button" at bounding box center [118, 301] width 15 height 15
